Goal: Transaction & Acquisition: Purchase product/service

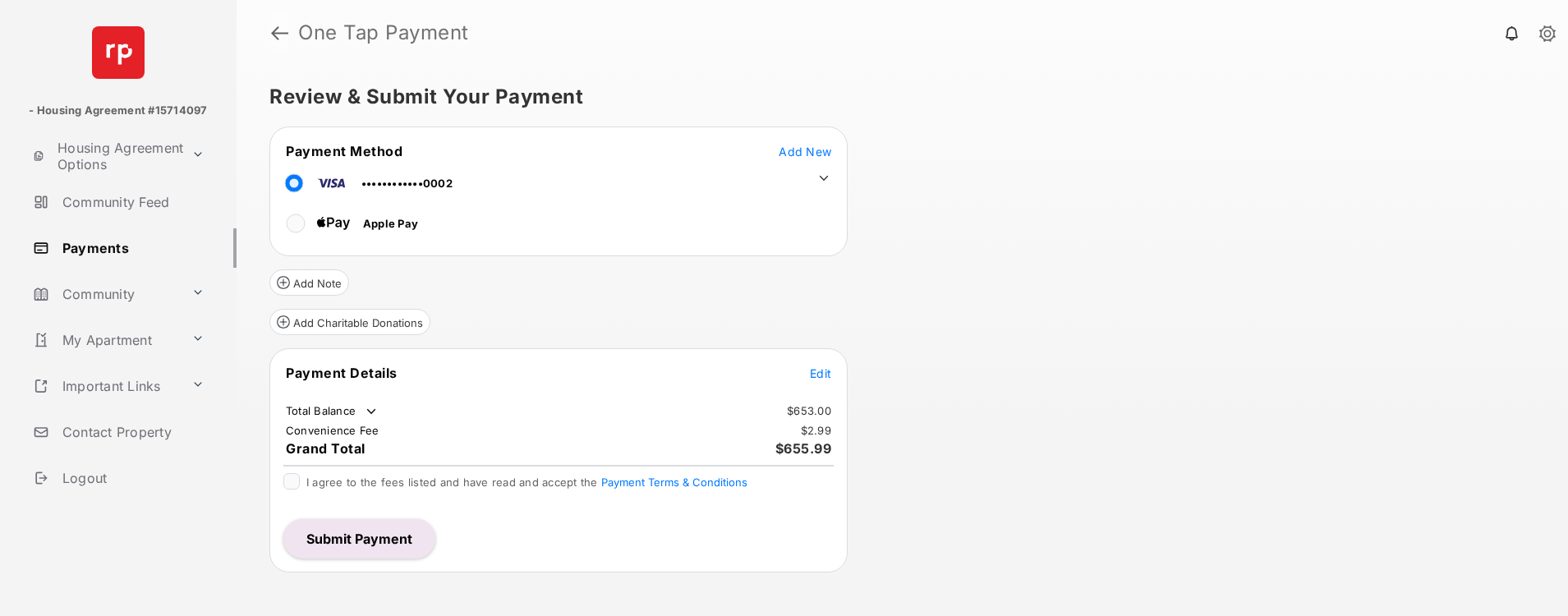
click at [282, 34] on link at bounding box center [279, 33] width 17 height 39
click at [824, 168] on td at bounding box center [820, 174] width 25 height 25
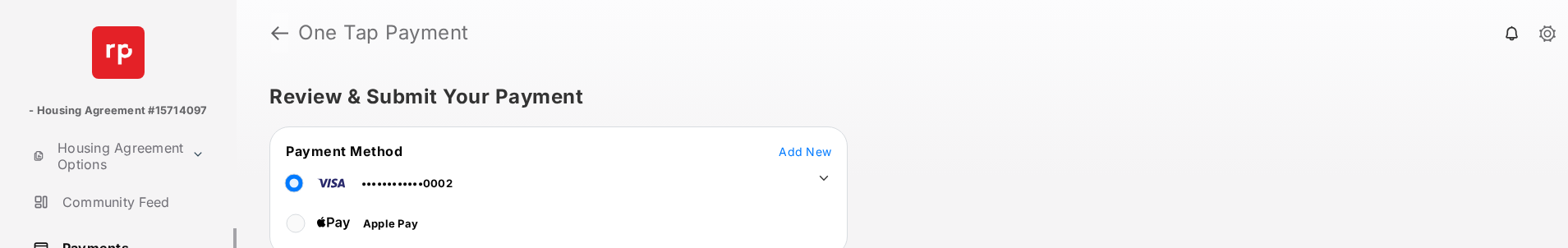
click at [278, 34] on link at bounding box center [279, 33] width 17 height 39
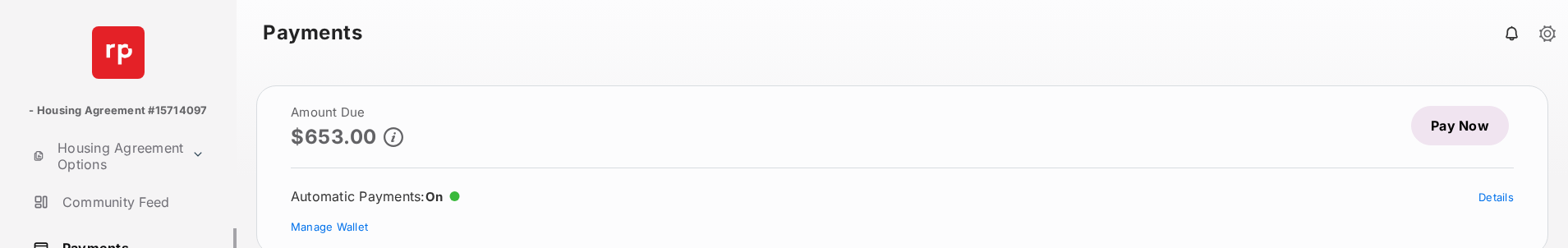
click at [1469, 130] on link "Pay Now" at bounding box center [1460, 126] width 98 height 39
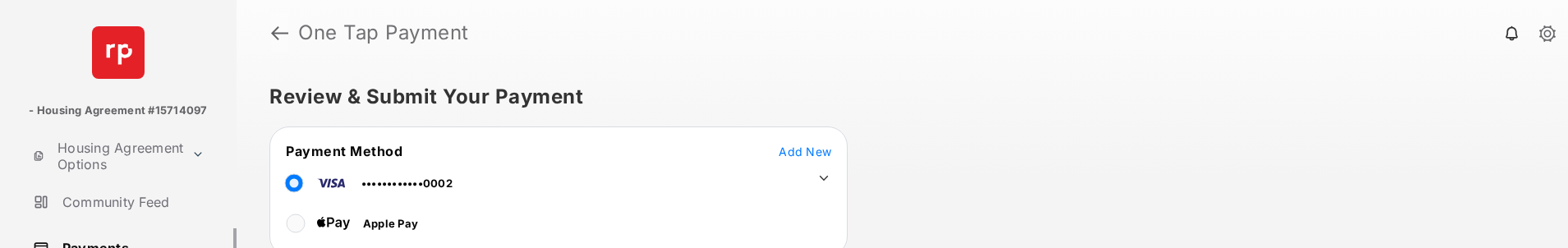
click at [276, 35] on link at bounding box center [279, 33] width 17 height 39
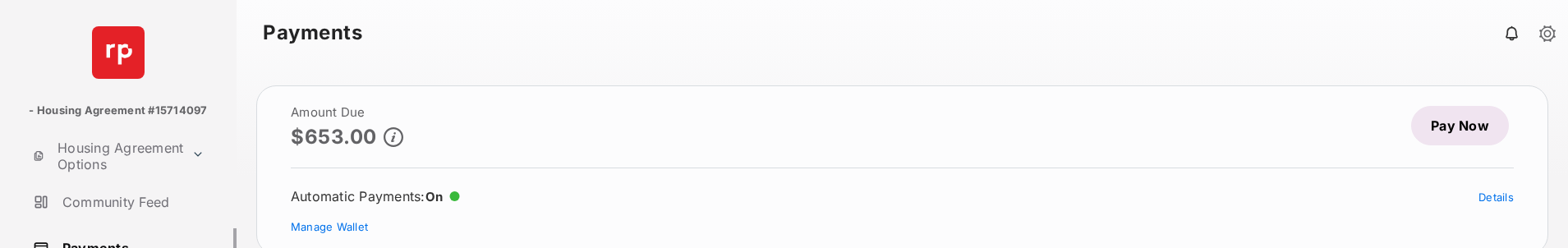
click at [1437, 130] on link "Pay Now" at bounding box center [1460, 126] width 98 height 39
